Goal: Task Accomplishment & Management: Use online tool/utility

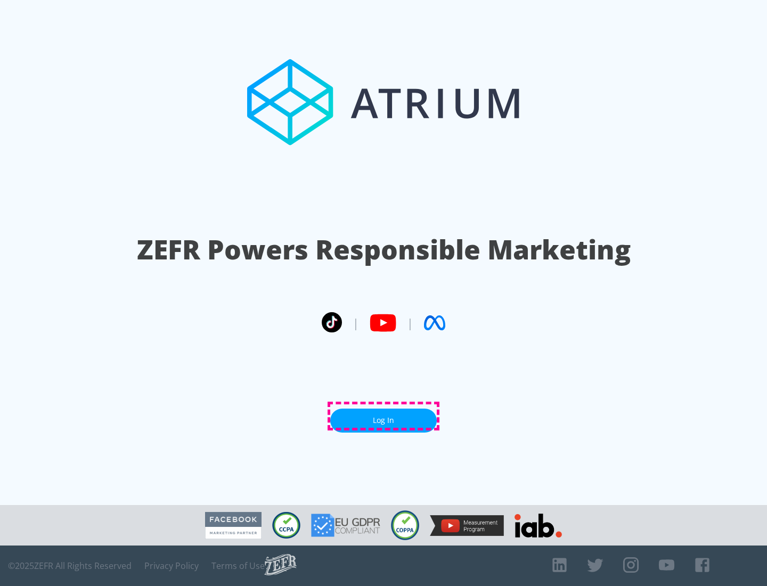
click at [383, 416] on link "Log In" at bounding box center [383, 421] width 107 height 24
